Goal: Transaction & Acquisition: Purchase product/service

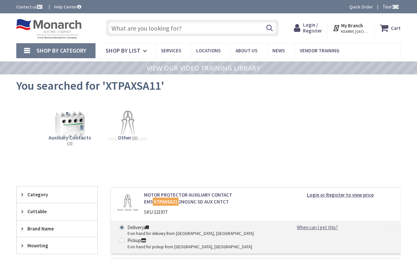
type input "[PERSON_NAME][GEOGRAPHIC_DATA], [GEOGRAPHIC_DATA]"
